Goal: Task Accomplishment & Management: Manage account settings

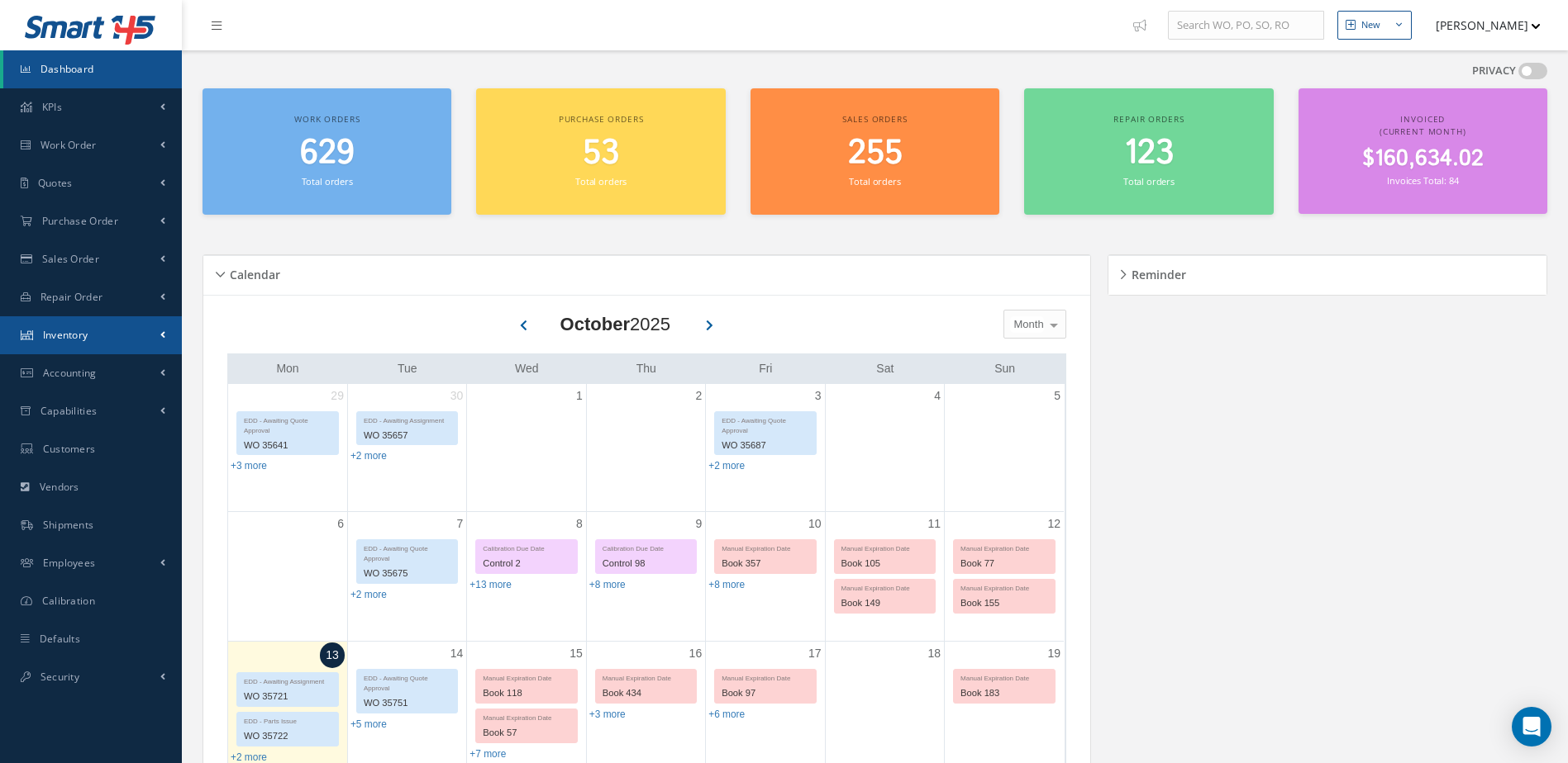
click at [90, 333] on link "Inventory" at bounding box center [90, 335] width 182 height 38
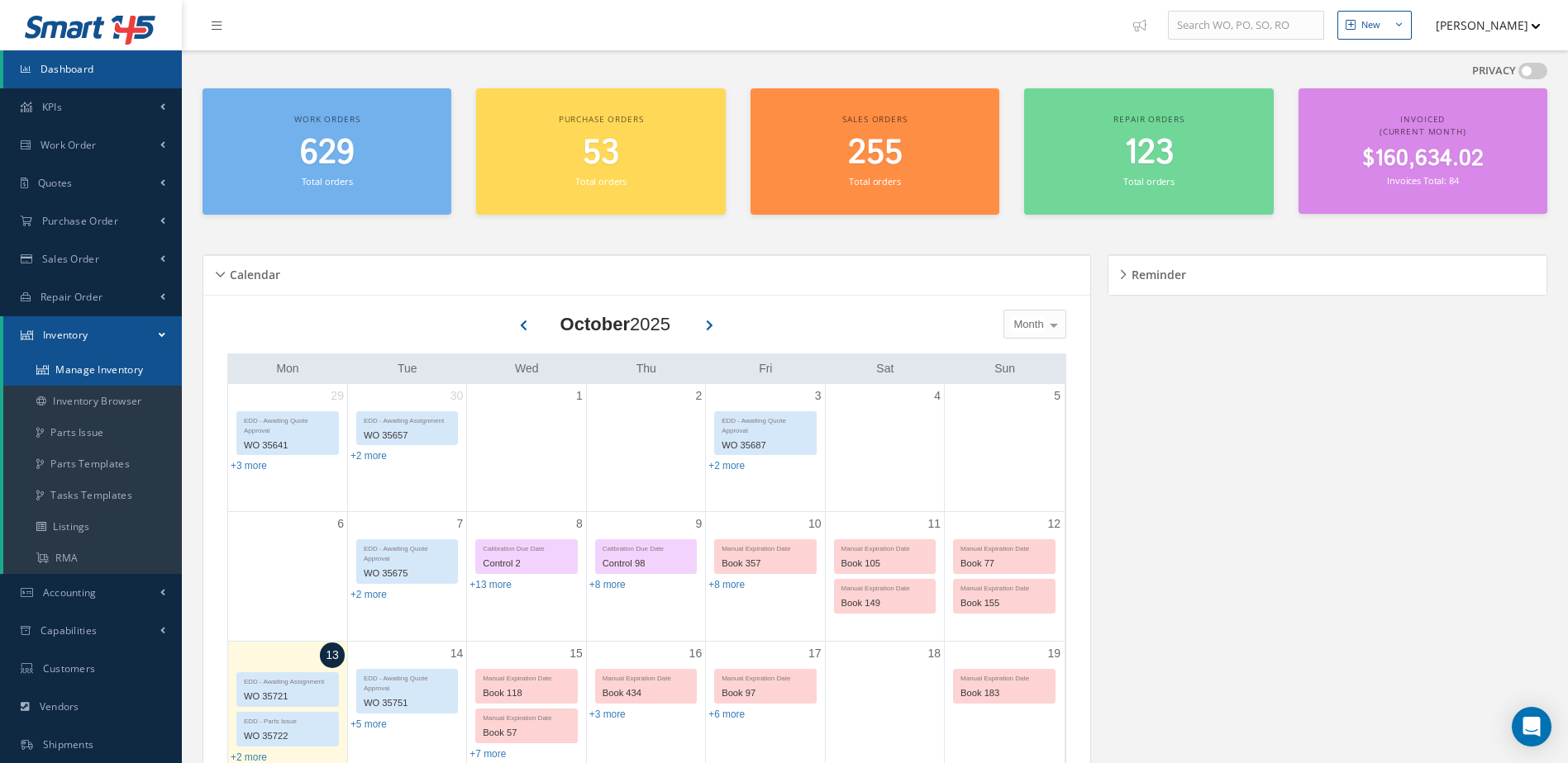
click at [106, 368] on link "Manage Inventory" at bounding box center [91, 370] width 178 height 31
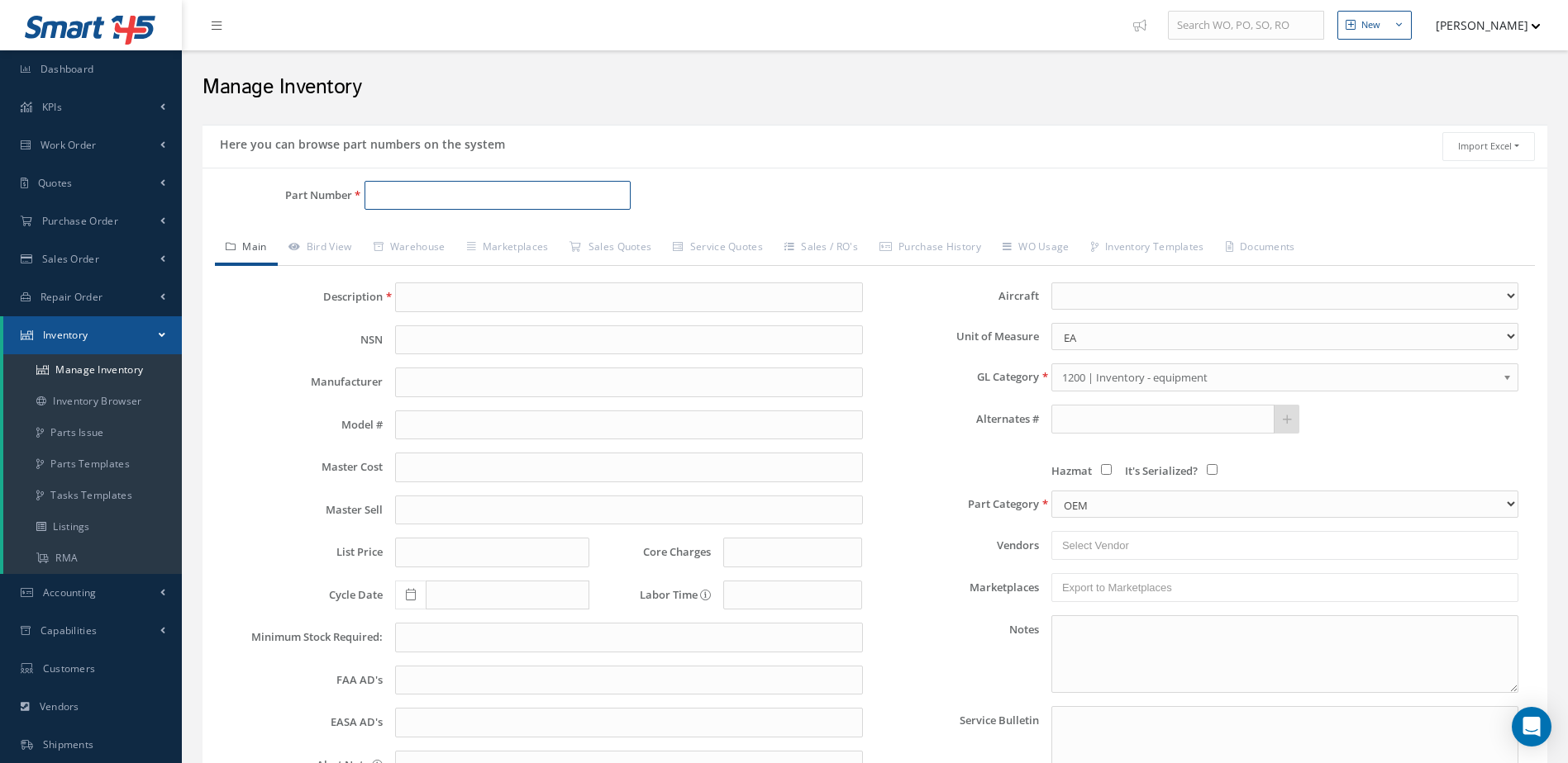
click at [460, 188] on input "Part Number" at bounding box center [498, 196] width 267 height 29
click at [588, 236] on span "STARTER GENERATOR" at bounding box center [642, 239] width 248 height 18
type input "30B37-37-A"
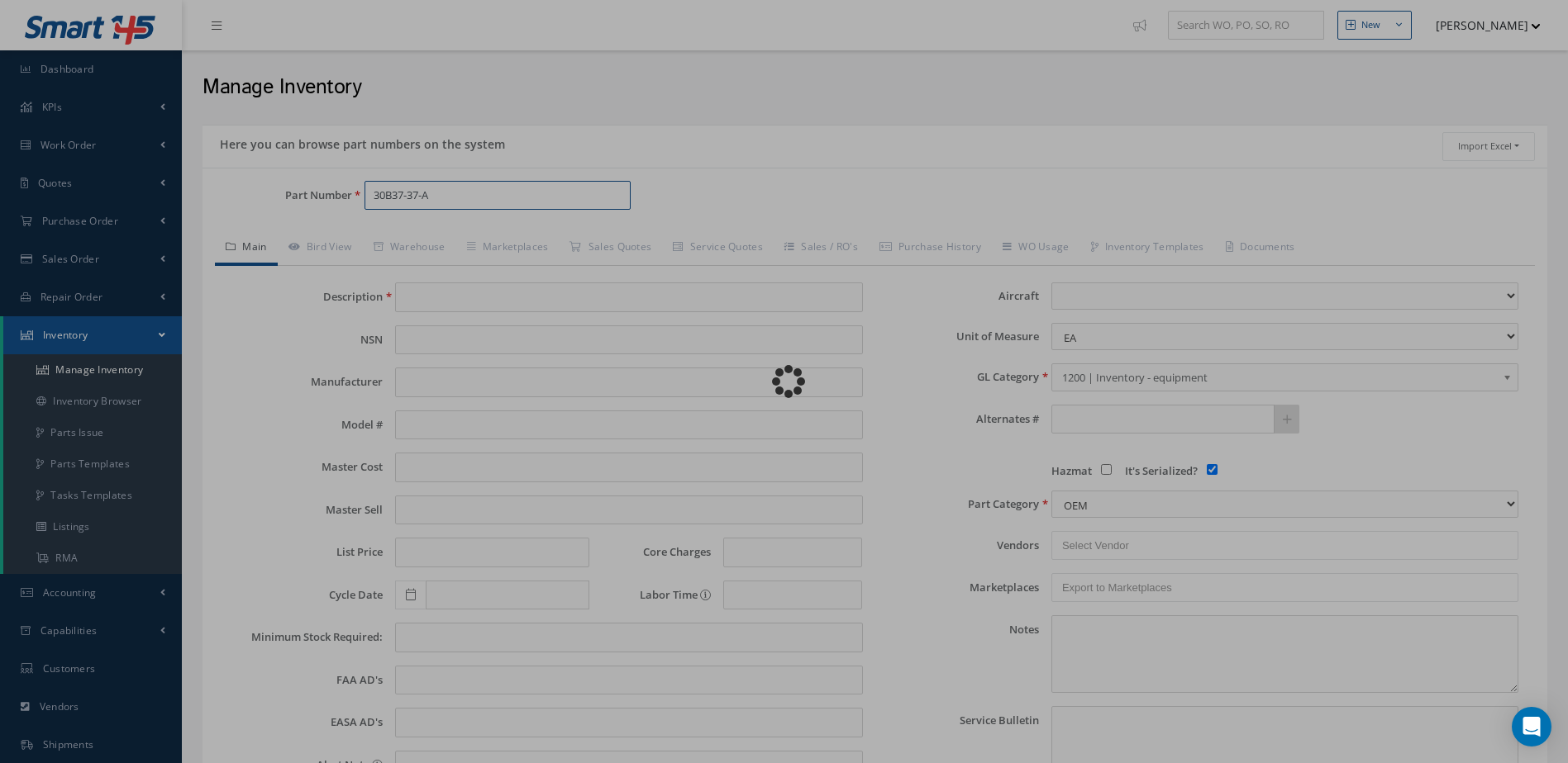
type input "STARTER GENERATOR"
type input "BENDIX"
type input "0.00"
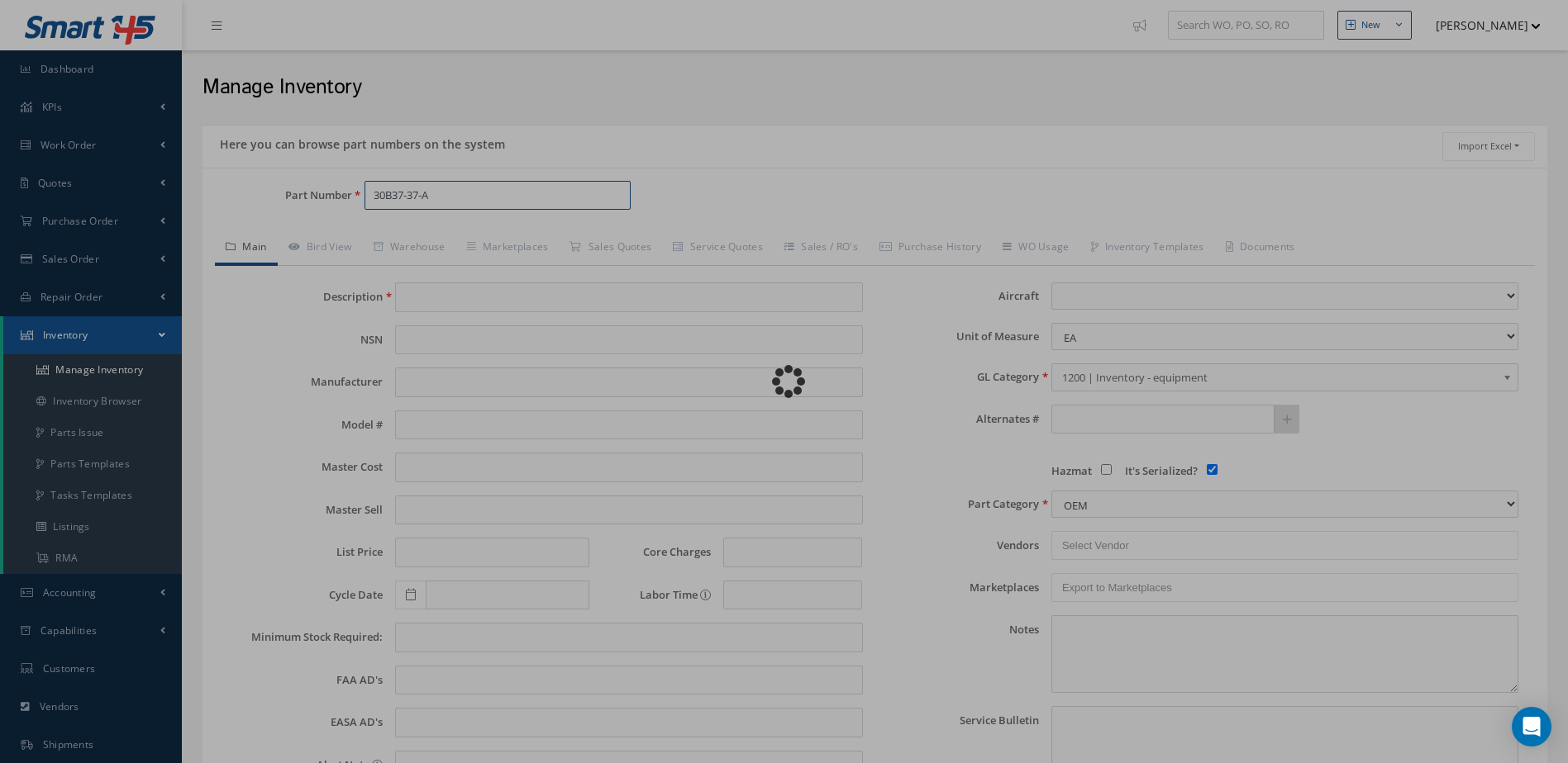
type input "0.00"
select select
checkbox input "true"
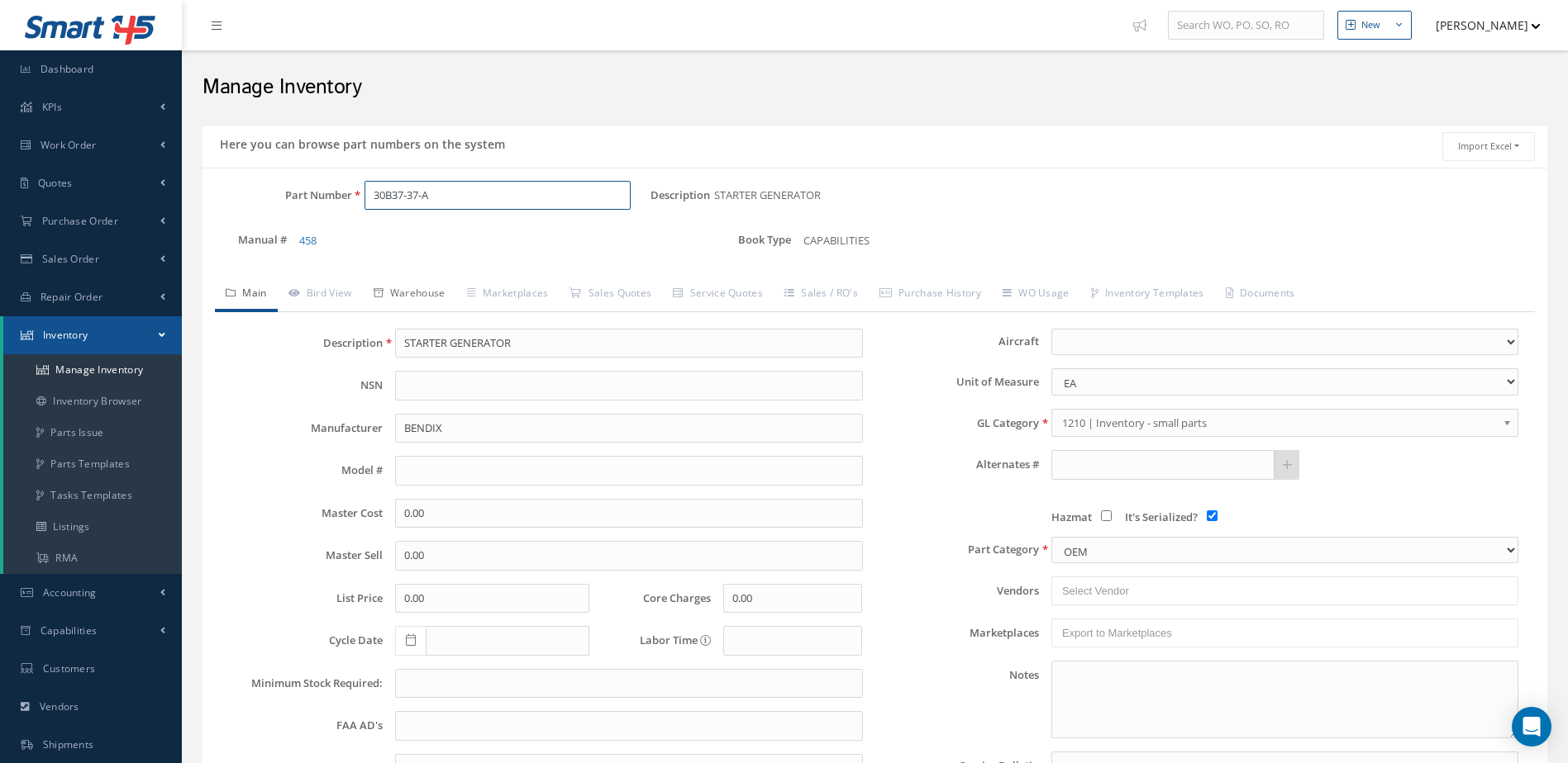
type input "30B37-37-A"
click at [439, 290] on link "Warehouse" at bounding box center [409, 294] width 93 height 34
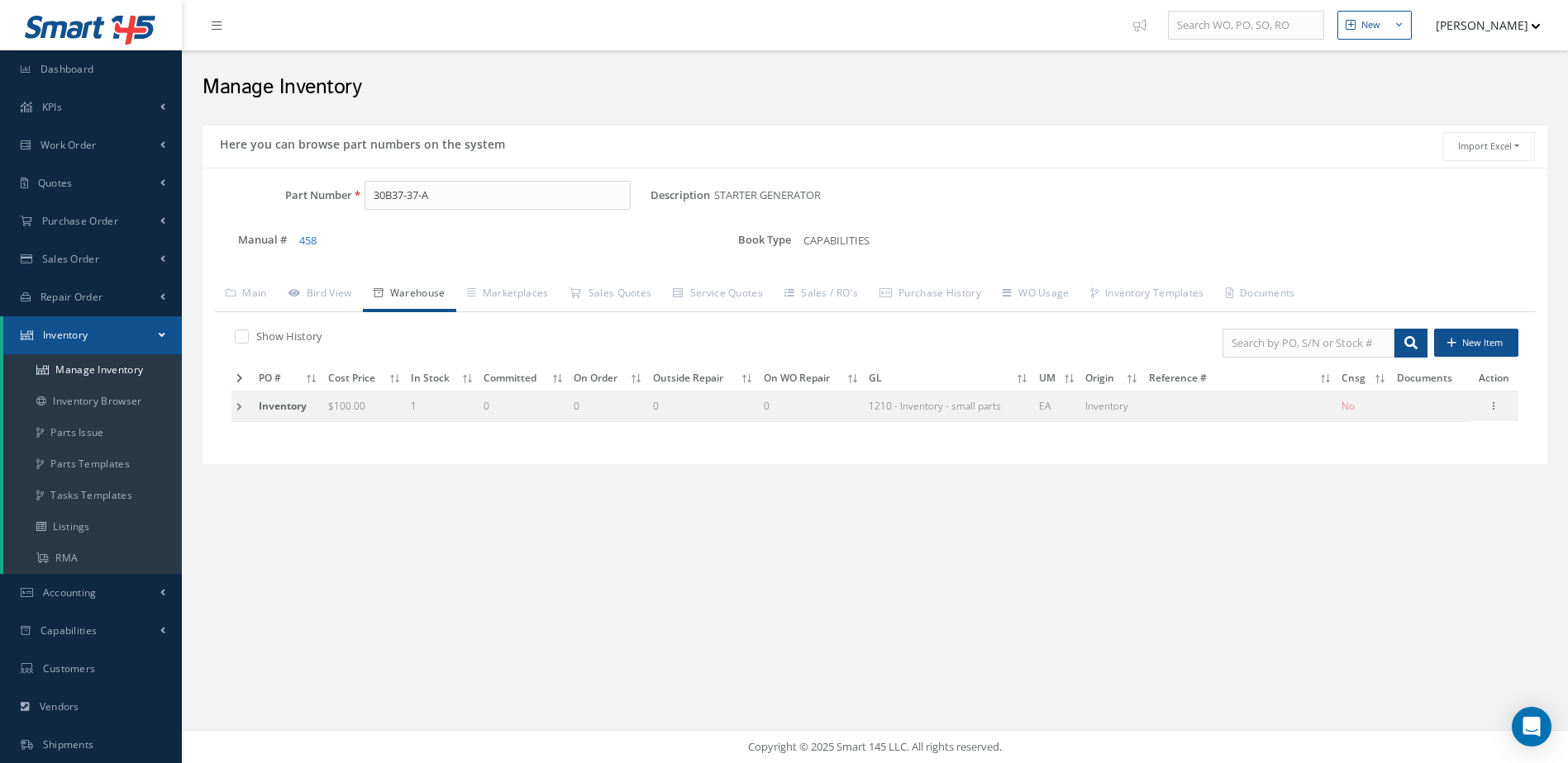
click at [236, 376] on icon at bounding box center [239, 379] width 7 height 10
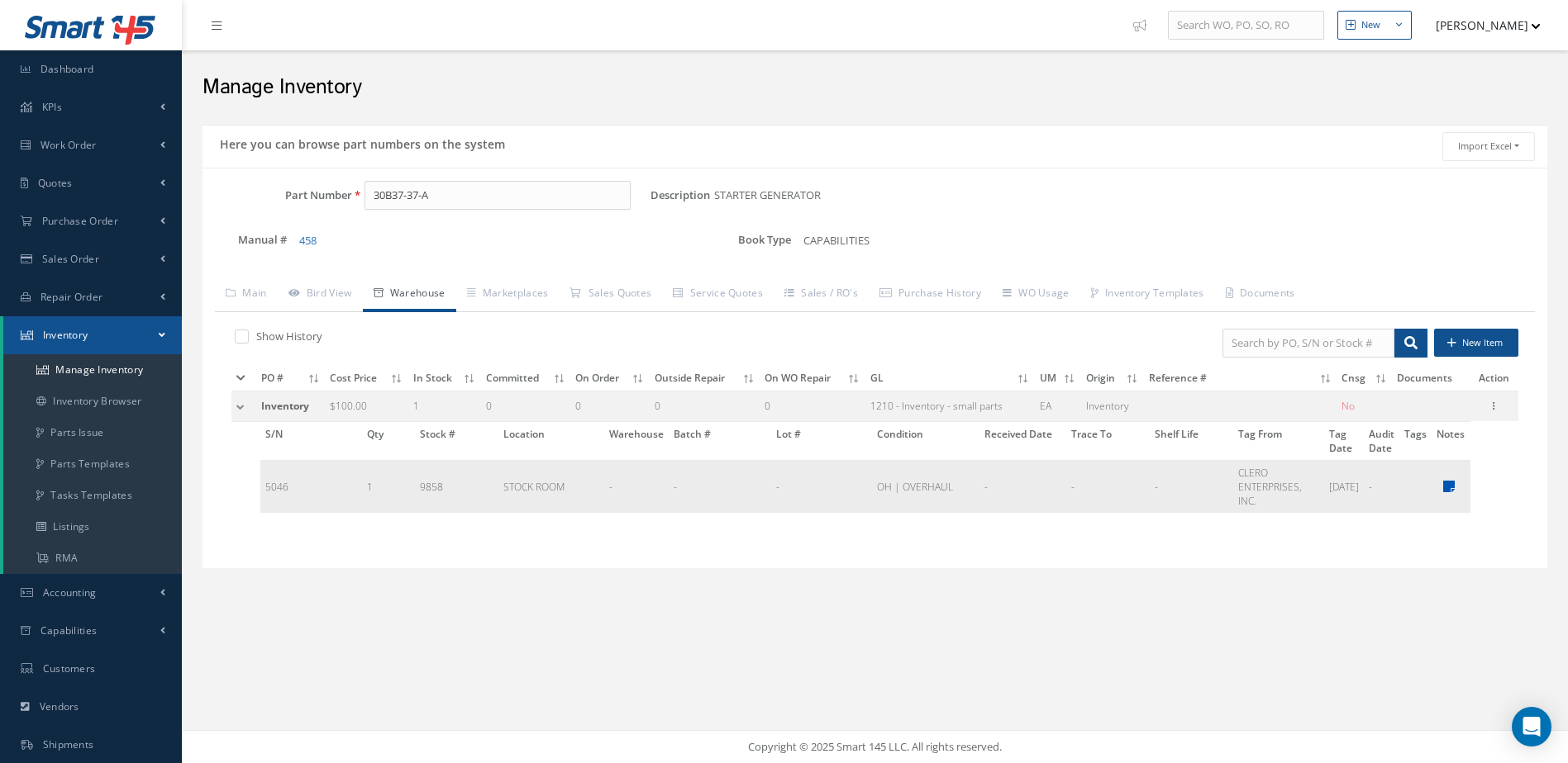
click at [1452, 484] on icon at bounding box center [1449, 486] width 12 height 13
type textarea "ST OH - $2,500.00 ST OH EX - $2,750.00 CORE VALUE $10,000.00 [DATE]"
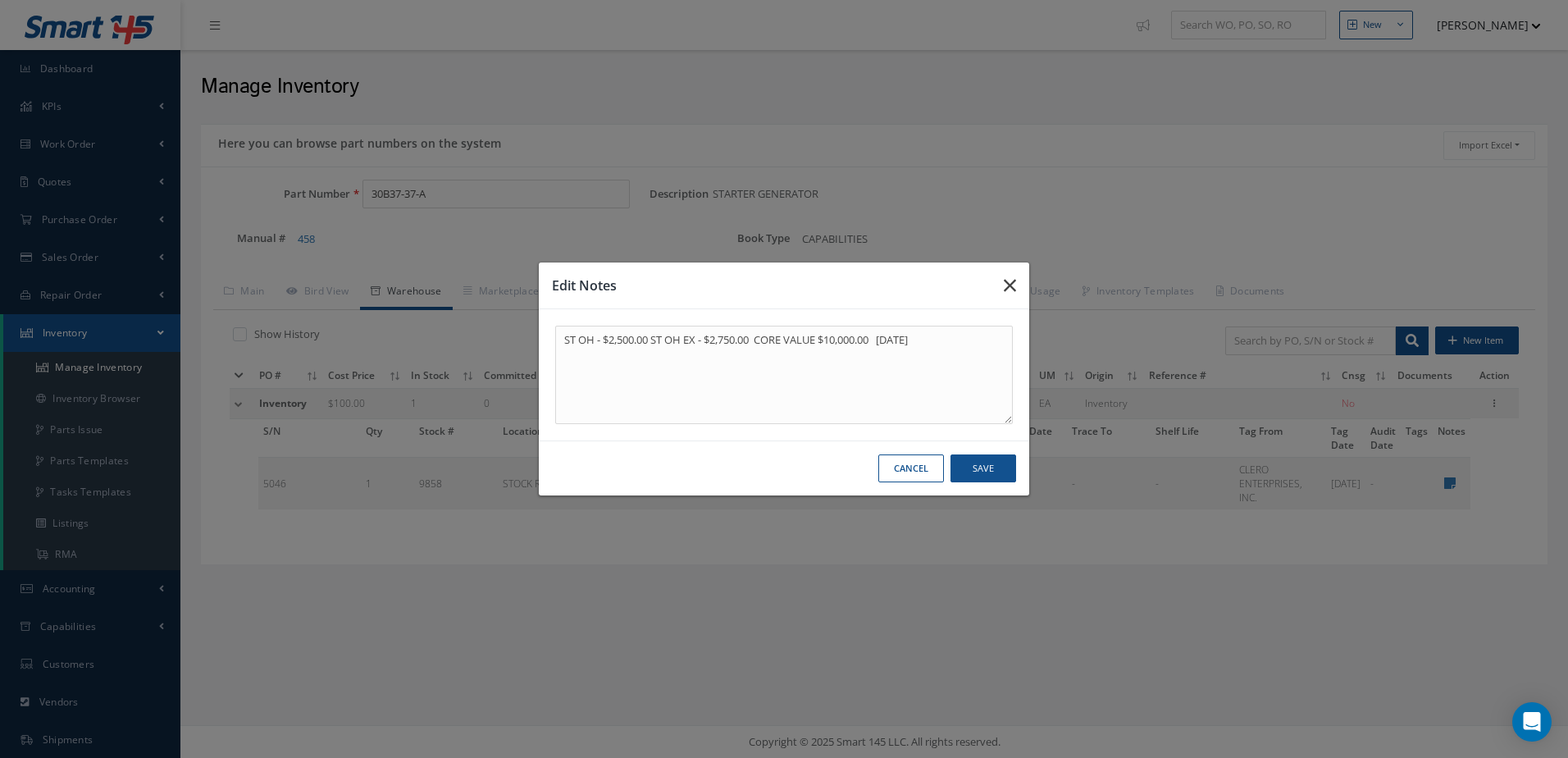
click at [1015, 285] on icon "button" at bounding box center [1010, 285] width 13 height 20
